Goal: Information Seeking & Learning: Find specific fact

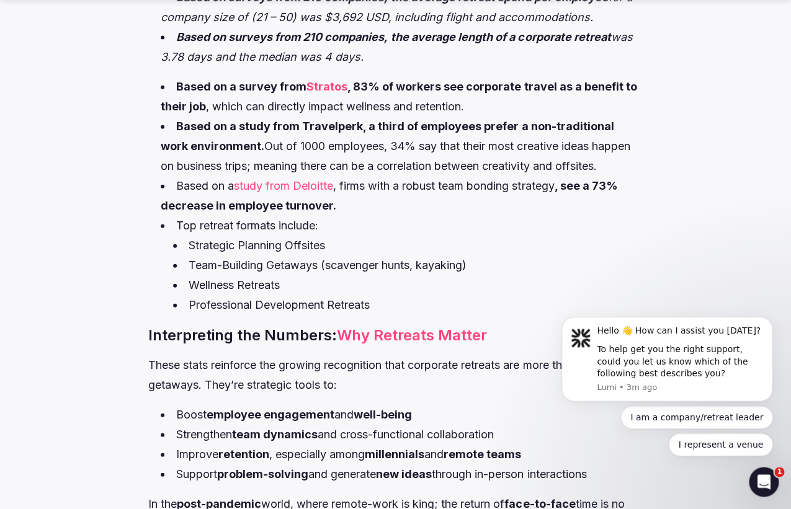
scroll to position [904, 0]
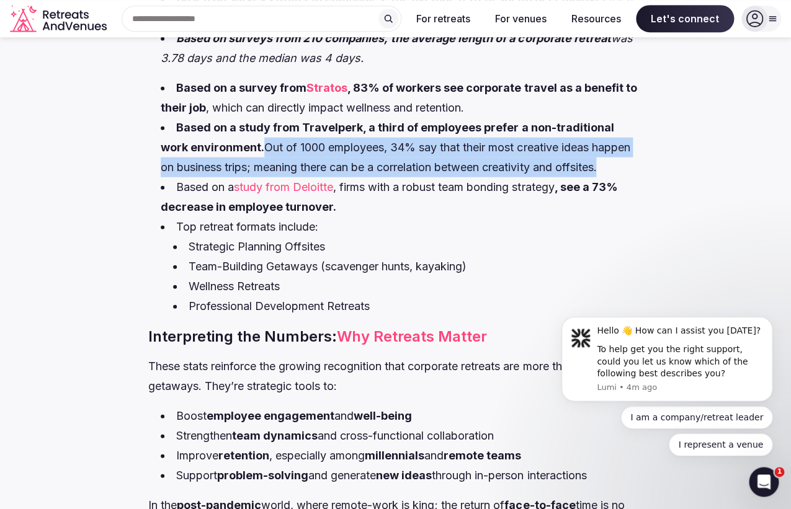
drag, startPoint x: 598, startPoint y: 165, endPoint x: 240, endPoint y: 145, distance: 358.7
click at [240, 145] on li "Based on a study from Travelperk, a third of employees prefer a non-traditional…" at bounding box center [402, 147] width 482 height 60
copy li "Out of 1000 employees, 34% say that their most creative ideas happen on busines…"
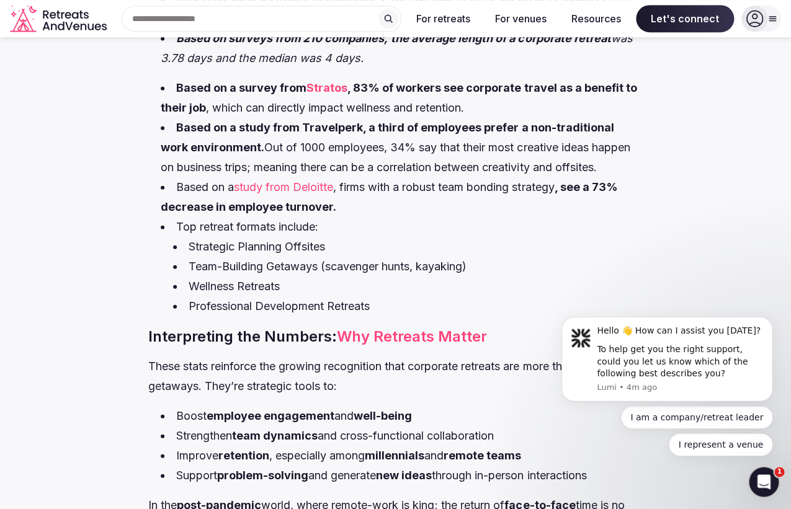
click at [476, 210] on li "Based on a study from Deloitte , firms with a robust team bonding strategy , se…" at bounding box center [402, 197] width 482 height 40
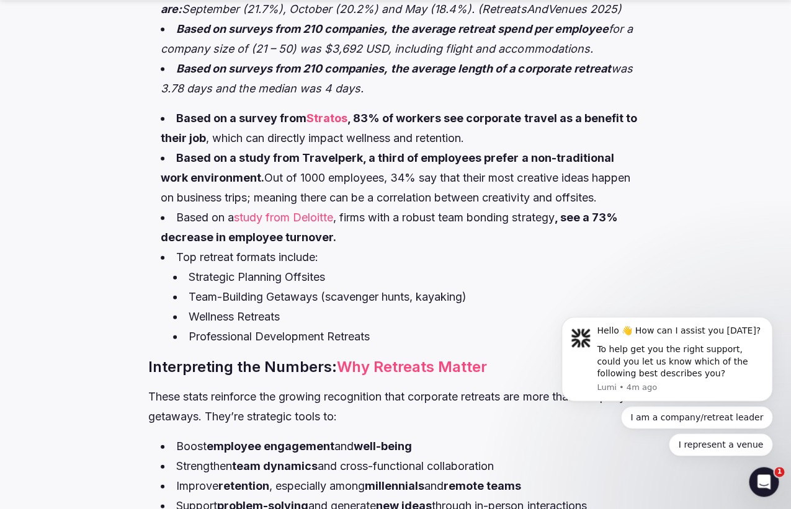
scroll to position [882, 0]
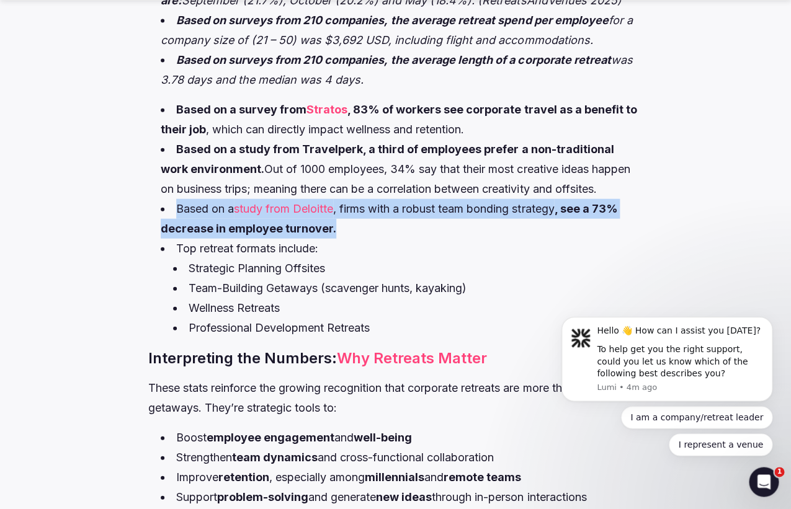
drag, startPoint x: 352, startPoint y: 230, endPoint x: 172, endPoint y: 212, distance: 181.5
click at [172, 212] on li "Based on a study from Deloitte , firms with a robust team bonding strategy , se…" at bounding box center [402, 219] width 482 height 40
copy li "Based on a study from Deloitte , firms with a robust team bonding strategy , se…"
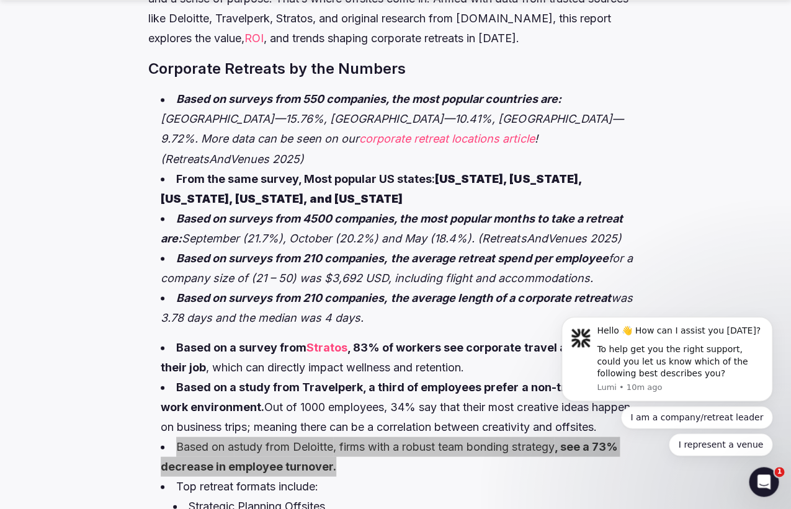
scroll to position [656, 0]
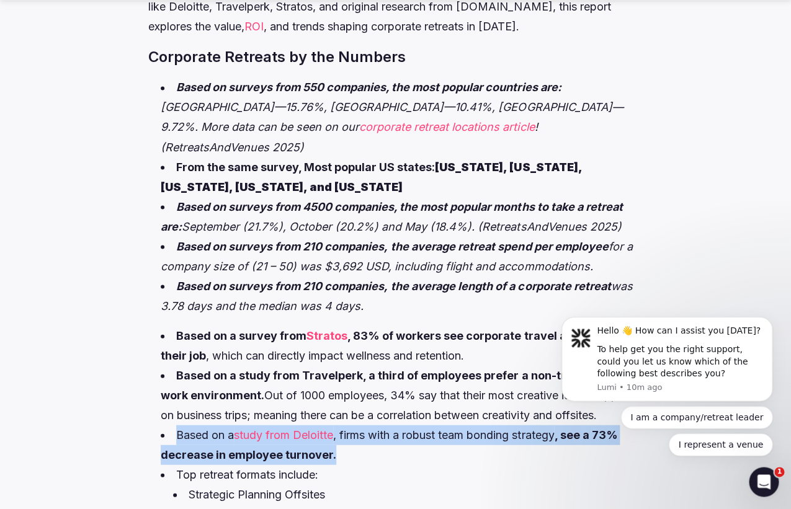
drag, startPoint x: 597, startPoint y: 267, endPoint x: 1007, endPoint y: 521, distance: 482.2
click at [543, 252] on html "Hello 👋 How can I assist you today? To help get you the right support, could yo…" at bounding box center [667, 251] width 248 height 5
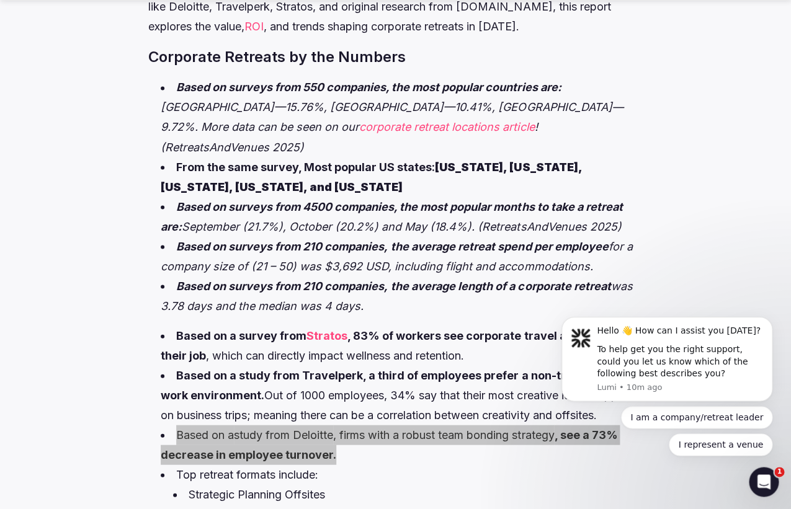
click at [591, 254] on html "Hello 👋 How can I assist you today? To help get you the right support, could yo…" at bounding box center [667, 251] width 248 height 5
drag, startPoint x: 591, startPoint y: 265, endPoint x: 1003, endPoint y: 501, distance: 474.5
click at [543, 253] on html "Hello 👋 How can I assist you today? To help get you the right support, could yo…" at bounding box center [667, 251] width 248 height 5
click at [631, 254] on html "Hello 👋 How can I assist you today? To help get you the right support, could yo…" at bounding box center [667, 251] width 248 height 5
drag, startPoint x: 592, startPoint y: 271, endPoint x: 166, endPoint y: 242, distance: 427.3
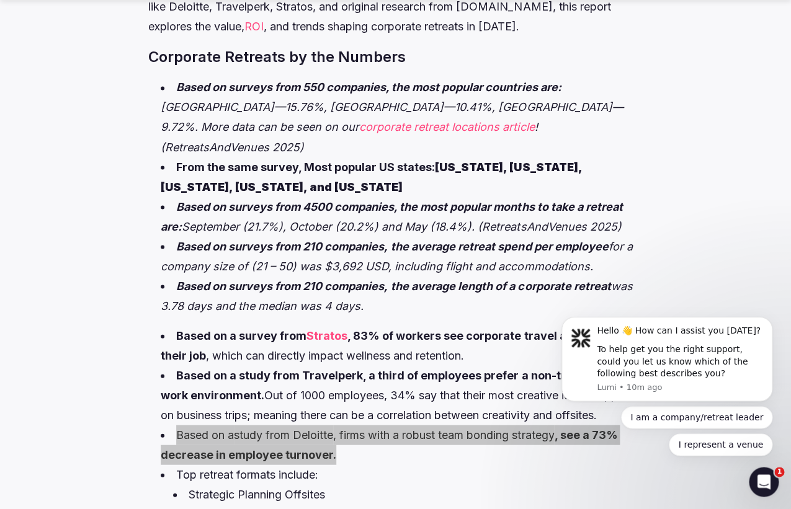
click at [543, 249] on html "Hello 👋 How can I assist you today? To help get you the right support, could yo…" at bounding box center [667, 251] width 248 height 5
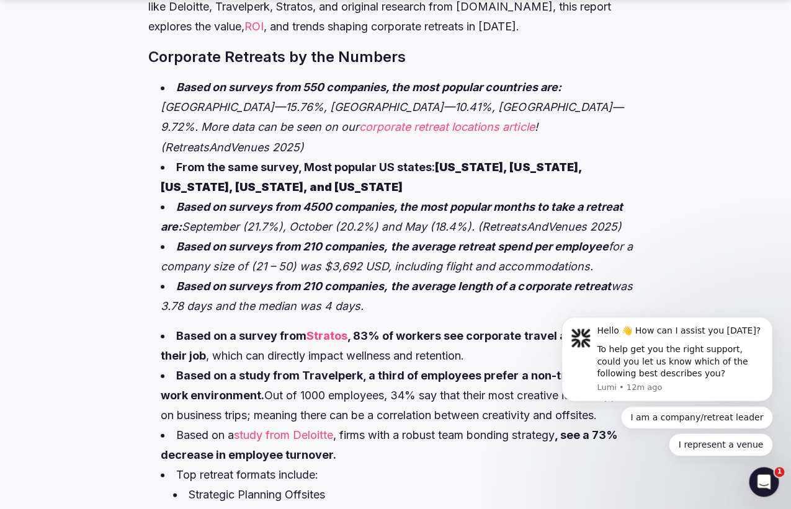
click at [464, 306] on li "Based on surveys from 210 companies, the average length of a corporate retreat …" at bounding box center [402, 296] width 482 height 40
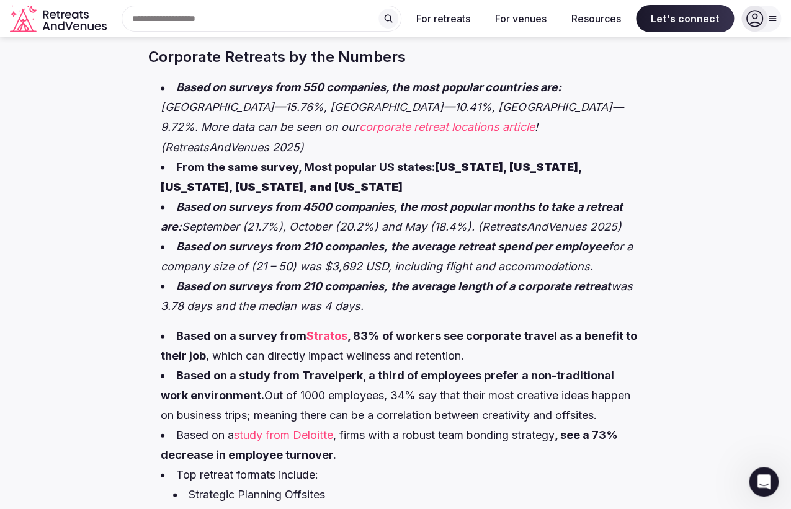
click at [388, 305] on li "Based on surveys from 210 companies, the average length of a corporate retreat …" at bounding box center [402, 296] width 482 height 40
drag, startPoint x: 601, startPoint y: 265, endPoint x: 173, endPoint y: 248, distance: 428.5
click at [173, 248] on li "Based on surveys from 210 companies, the average retreat spend per employee for…" at bounding box center [402, 256] width 482 height 40
copy li "Based on surveys from 210 companies, the average retreat spend per employee for…"
